Goal: Information Seeking & Learning: Find specific fact

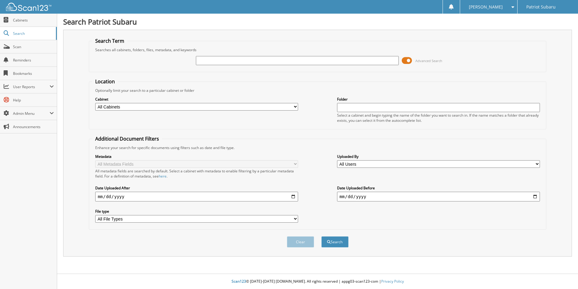
click at [227, 56] on div at bounding box center [297, 60] width 203 height 10
click at [228, 60] on input "text" at bounding box center [297, 60] width 203 height 9
type input "83838"
click at [322, 236] on button "Search" at bounding box center [335, 241] width 27 height 11
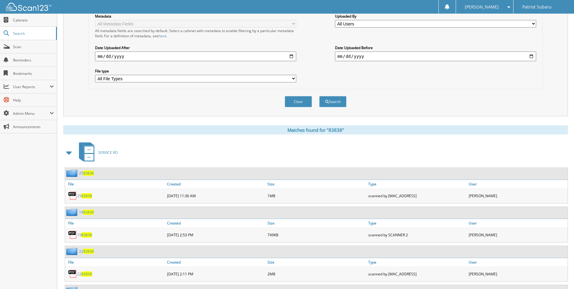
scroll to position [272, 0]
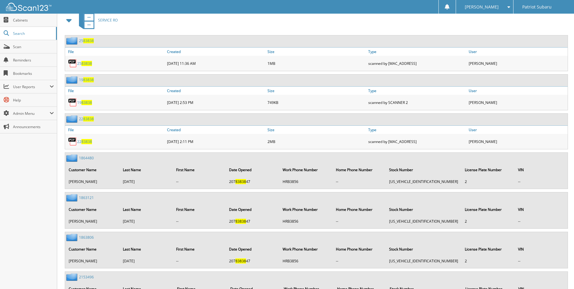
click at [67, 20] on span at bounding box center [69, 20] width 8 height 11
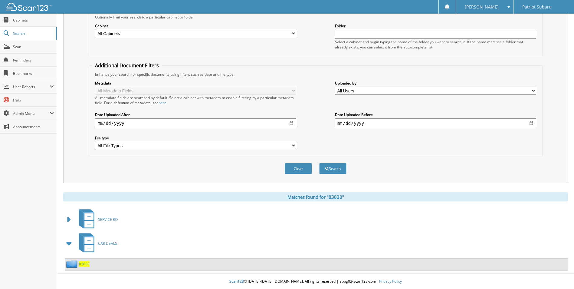
scroll to position [73, 0]
click at [85, 262] on span "83838" at bounding box center [84, 263] width 11 height 5
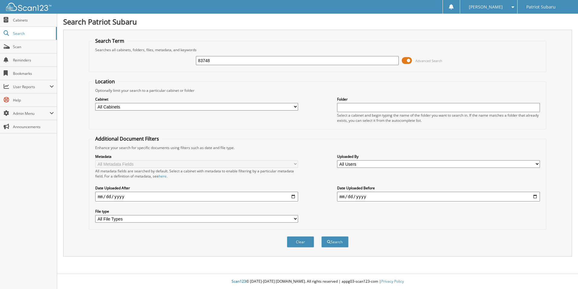
type input "83748"
click at [322, 236] on button "Search" at bounding box center [335, 241] width 27 height 11
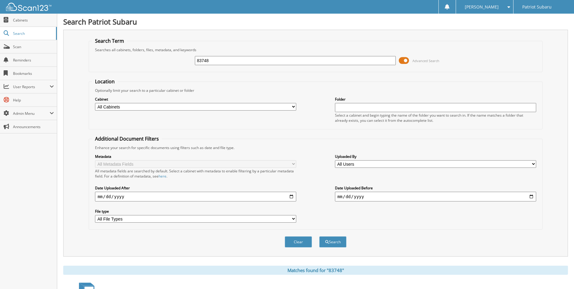
click at [231, 61] on input "83748" at bounding box center [295, 60] width 201 height 9
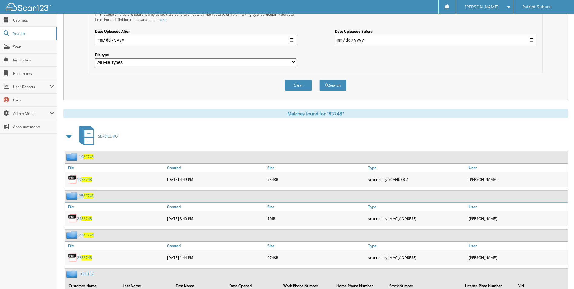
scroll to position [212, 0]
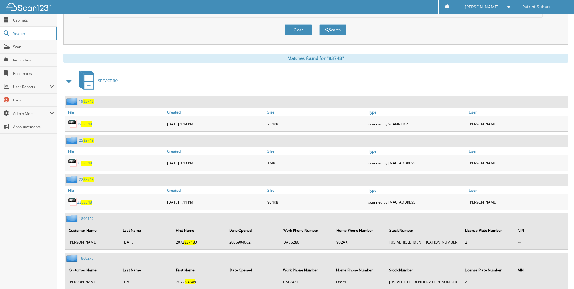
click at [69, 80] on span at bounding box center [69, 80] width 8 height 11
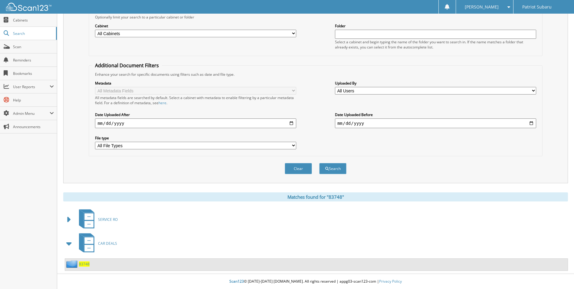
scroll to position [73, 0]
click at [82, 267] on div "83748" at bounding box center [77, 264] width 24 height 8
click at [85, 262] on span "83748" at bounding box center [84, 263] width 11 height 5
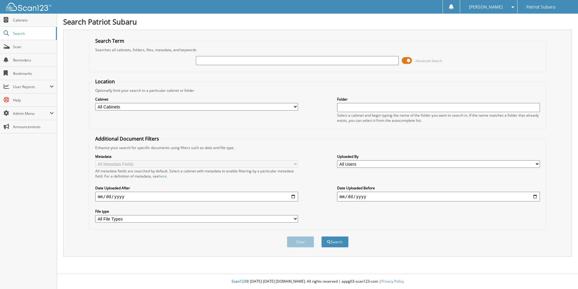
click at [368, 59] on input "text" at bounding box center [297, 60] width 203 height 9
type input "83684"
click at [322, 236] on button "Search" at bounding box center [335, 241] width 27 height 11
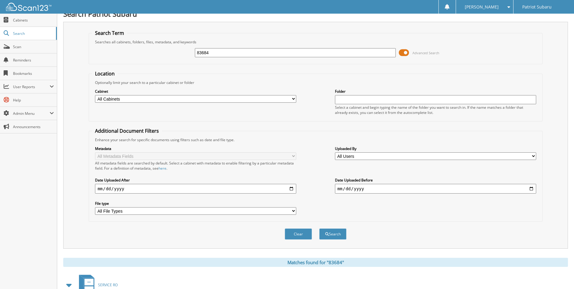
scroll to position [212, 0]
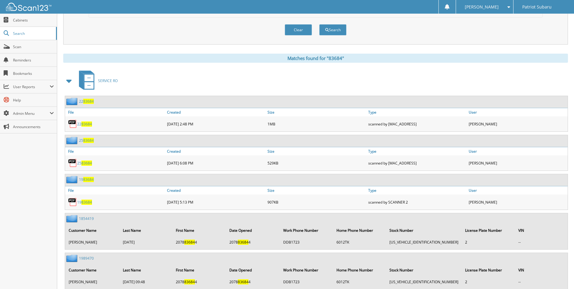
click at [70, 79] on span at bounding box center [69, 80] width 8 height 11
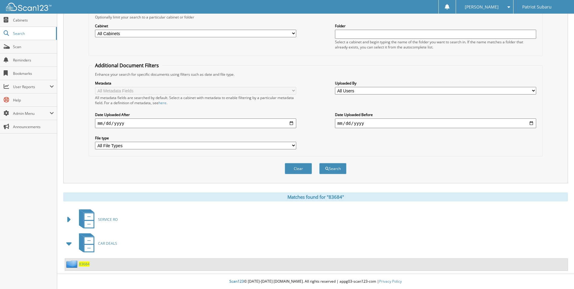
click at [84, 264] on span "83684" at bounding box center [84, 263] width 11 height 5
